Goal: Obtain resource: Obtain resource

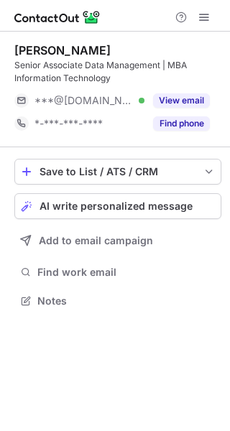
scroll to position [290, 230]
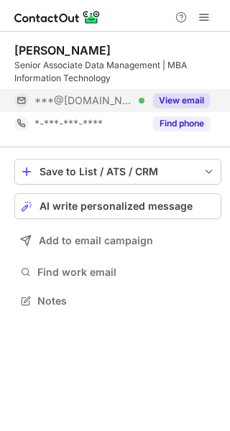
click at [176, 98] on button "View email" at bounding box center [181, 100] width 57 height 14
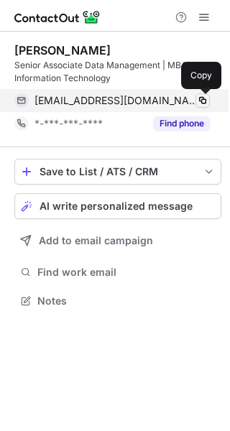
click at [203, 103] on span at bounding box center [202, 100] width 11 height 11
